Goal: Task Accomplishment & Management: Manage account settings

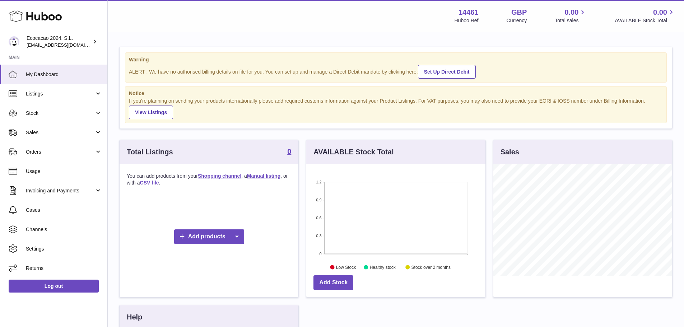
scroll to position [112, 179]
click at [44, 234] on link "Channels" at bounding box center [53, 229] width 107 height 19
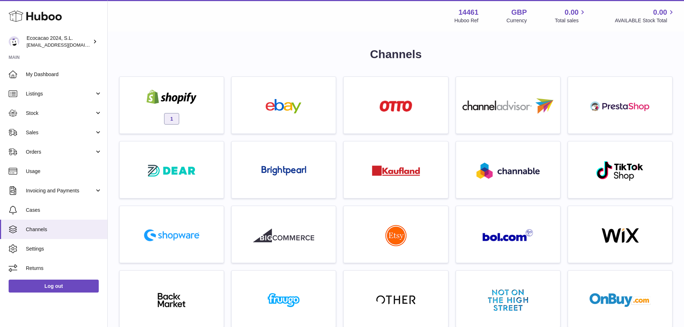
click at [226, 102] on div "1" at bounding box center [172, 109] width 112 height 65
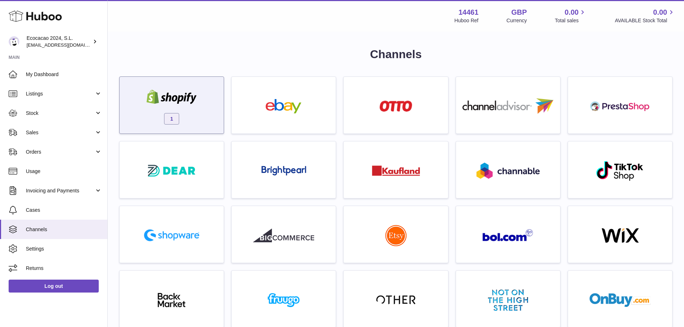
click at [221, 102] on div "1" at bounding box center [171, 105] width 105 height 57
click at [197, 101] on img at bounding box center [171, 97] width 61 height 14
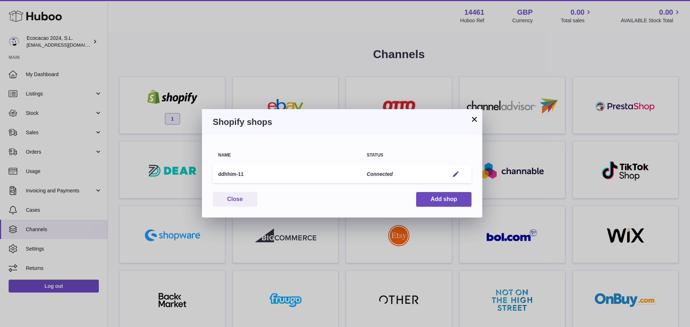
click at [463, 176] on td "Edit" at bounding box center [458, 174] width 28 height 18
click at [456, 176] on em "button" at bounding box center [456, 175] width 8 height 8
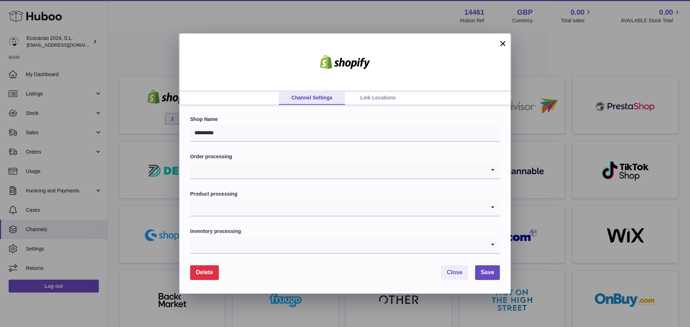
click at [378, 100] on link "Link Locations" at bounding box center [378, 98] width 66 height 14
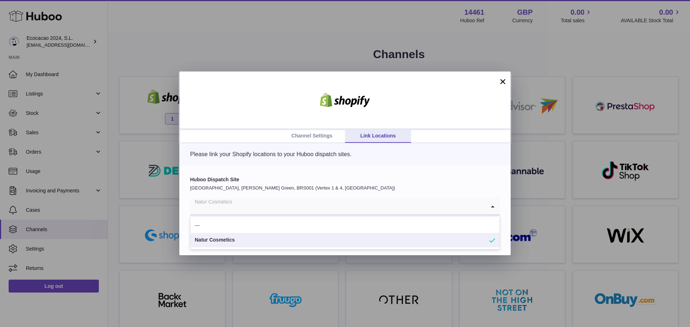
click at [227, 211] on div "Natur Cosmetics" at bounding box center [337, 206] width 295 height 17
click at [239, 246] on li "Natur Cosmetics" at bounding box center [344, 240] width 309 height 14
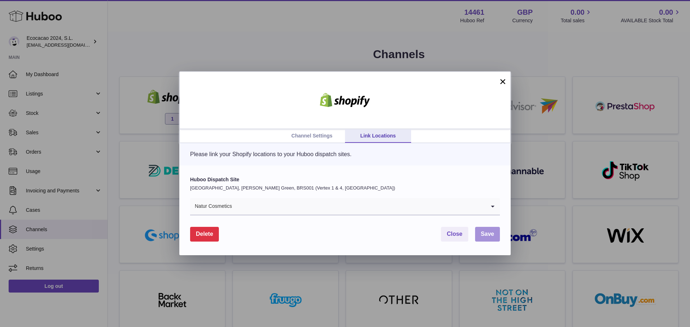
click at [484, 237] on span "Save" at bounding box center [487, 234] width 13 height 6
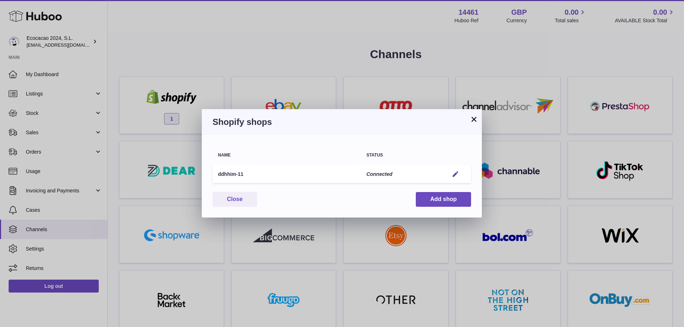
click at [389, 183] on td "Connected" at bounding box center [402, 174] width 83 height 18
click at [460, 172] on button "Edit" at bounding box center [455, 175] width 13 height 8
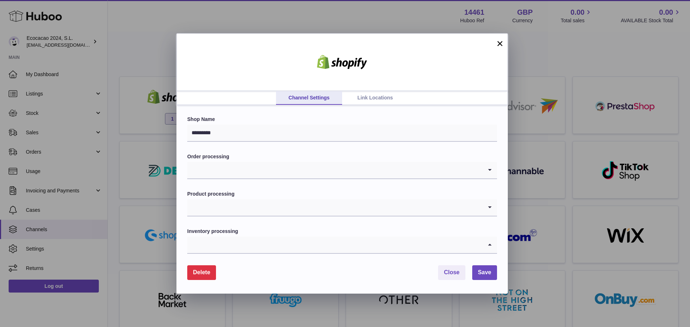
click at [233, 242] on input "Search for option" at bounding box center [334, 245] width 295 height 17
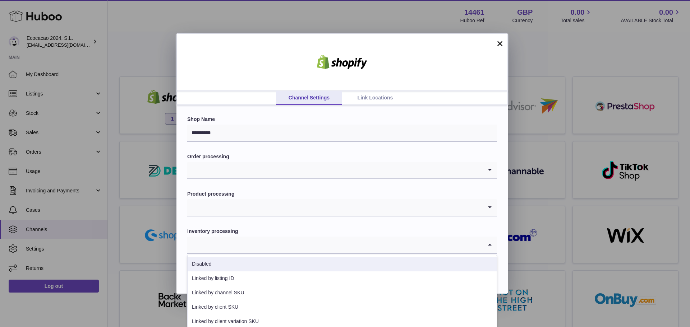
click at [232, 265] on li "Disabled" at bounding box center [342, 264] width 309 height 14
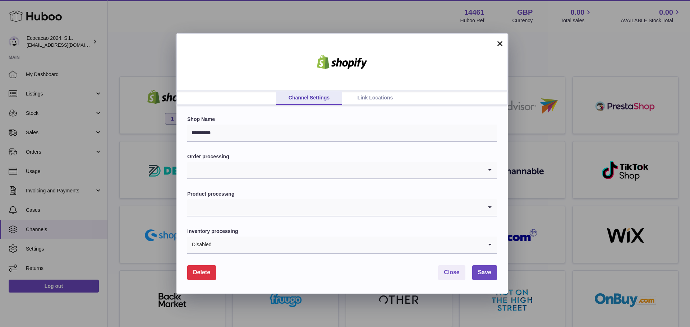
click at [236, 212] on input "Search for option" at bounding box center [334, 207] width 295 height 17
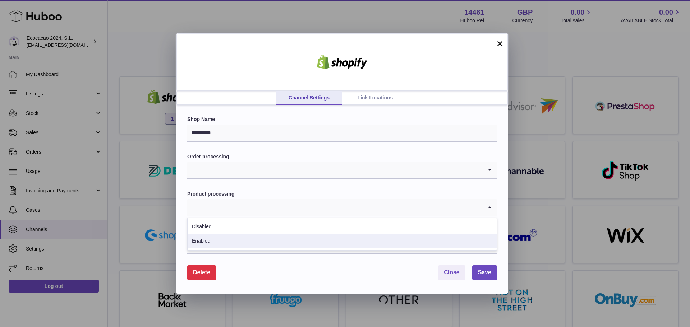
click at [226, 240] on li "Enabled" at bounding box center [342, 241] width 309 height 14
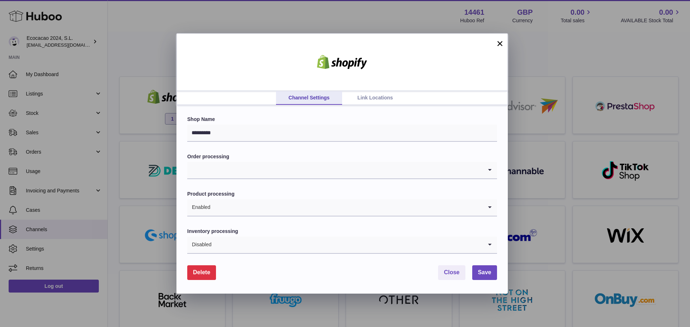
click at [230, 172] on input "Search for option" at bounding box center [334, 170] width 295 height 17
click at [226, 191] on li "Default" at bounding box center [342, 190] width 309 height 14
click at [483, 276] on span "Save" at bounding box center [484, 272] width 13 height 6
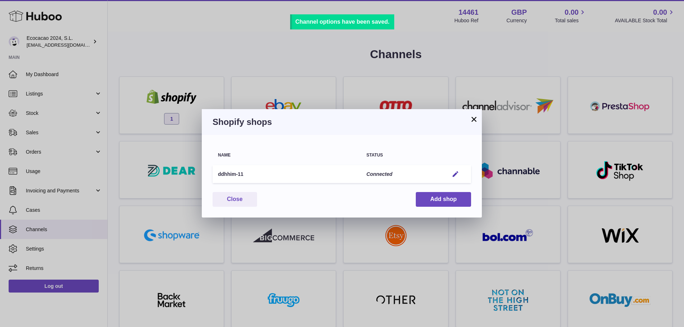
click at [471, 120] on button "×" at bounding box center [474, 119] width 9 height 9
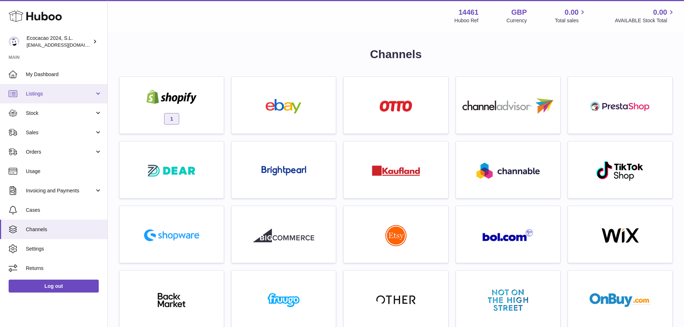
click at [67, 93] on span "Listings" at bounding box center [60, 94] width 69 height 7
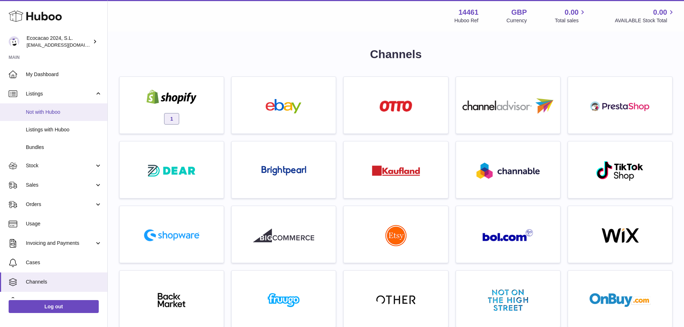
click at [67, 110] on span "Not with Huboo" at bounding box center [64, 112] width 76 height 7
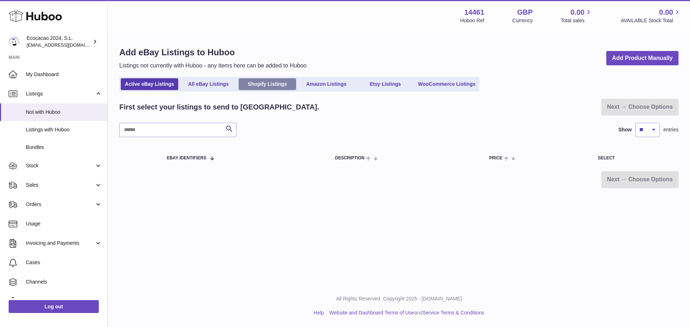
click at [261, 86] on link "Shopify Listings" at bounding box center [267, 84] width 57 height 12
